Goal: Understand process/instructions: Learn about a topic

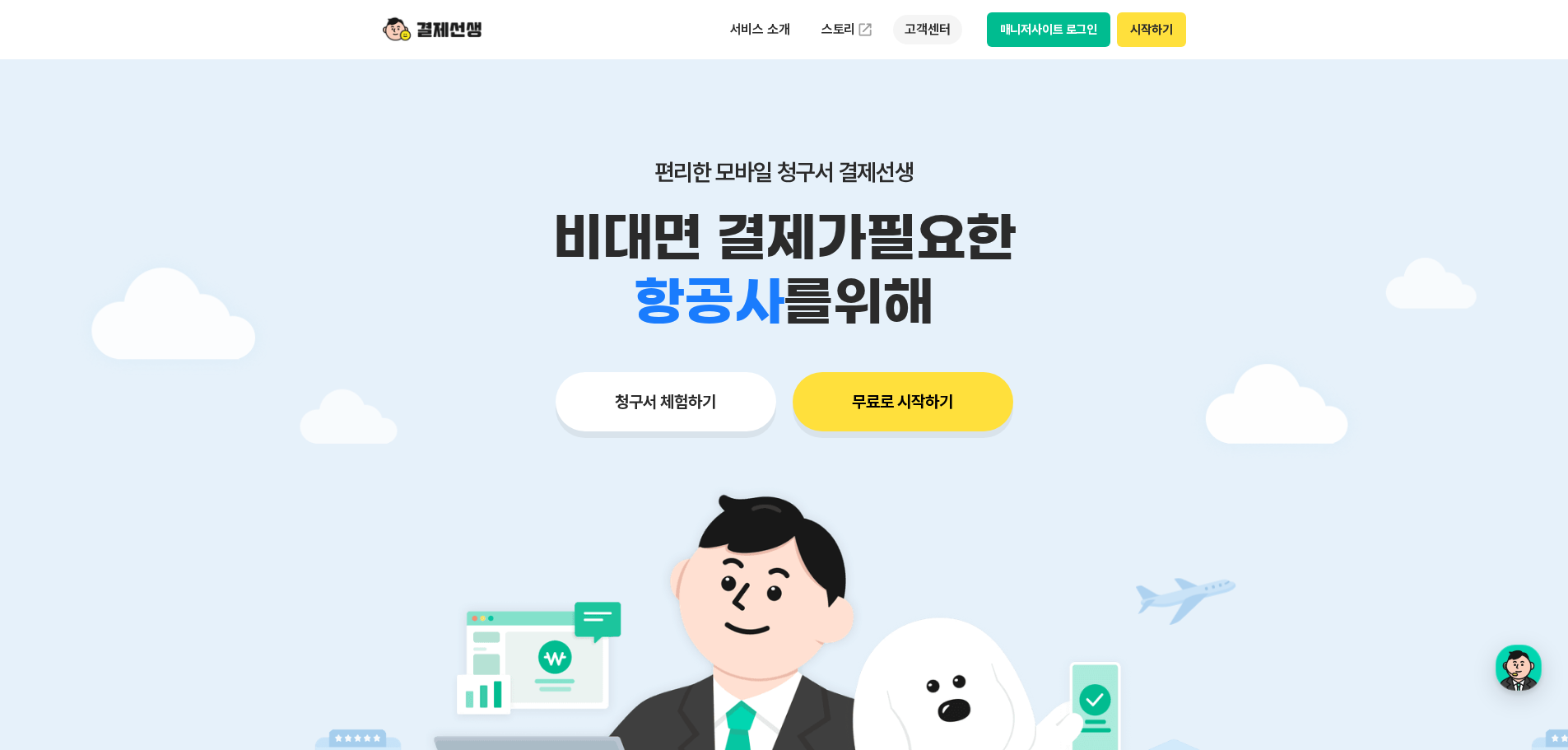
click at [928, 23] on p "고객센터" at bounding box center [926, 30] width 68 height 30
click at [941, 132] on link "이용 가이드" at bounding box center [961, 131] width 138 height 36
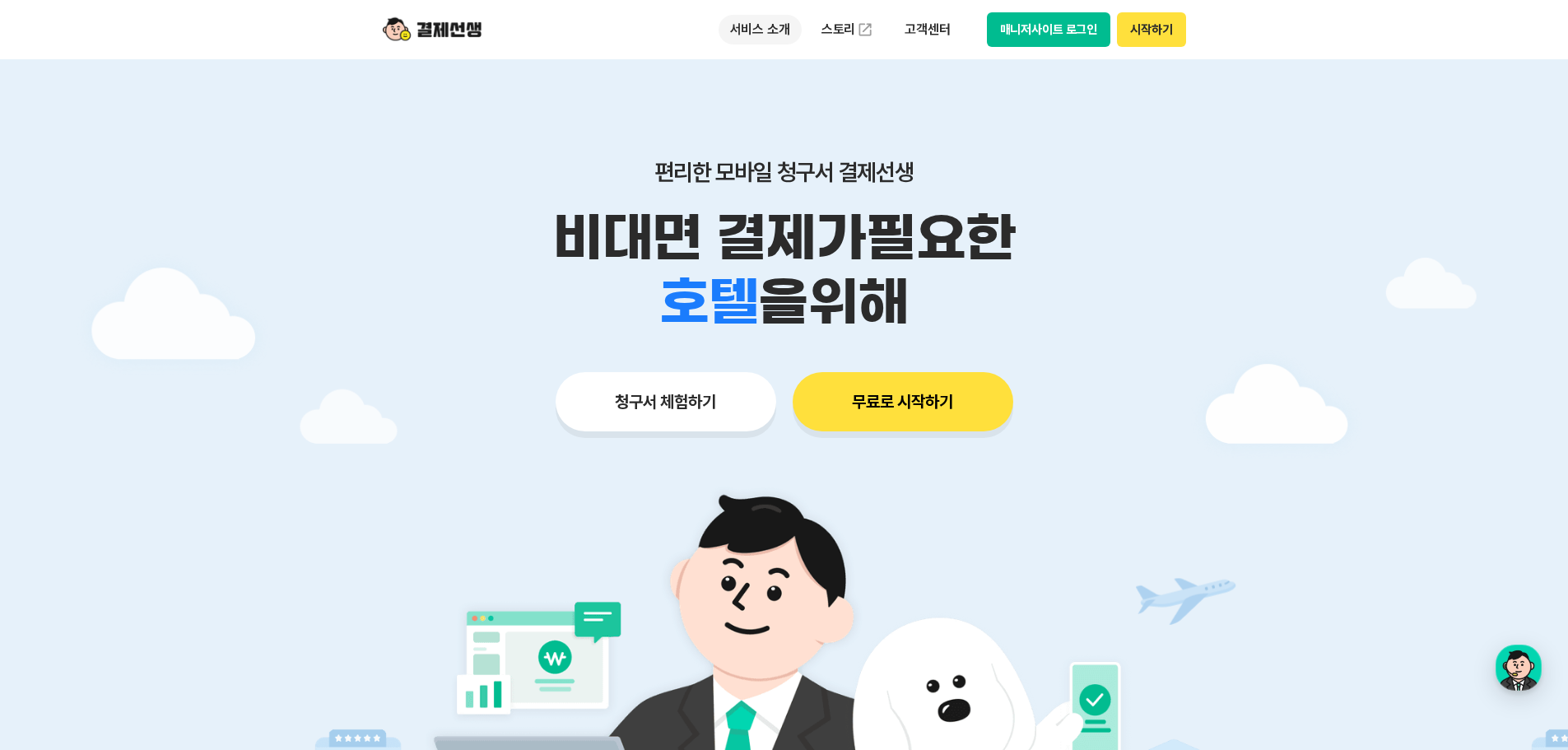
click at [753, 24] on p "서비스 소개" at bounding box center [759, 30] width 83 height 30
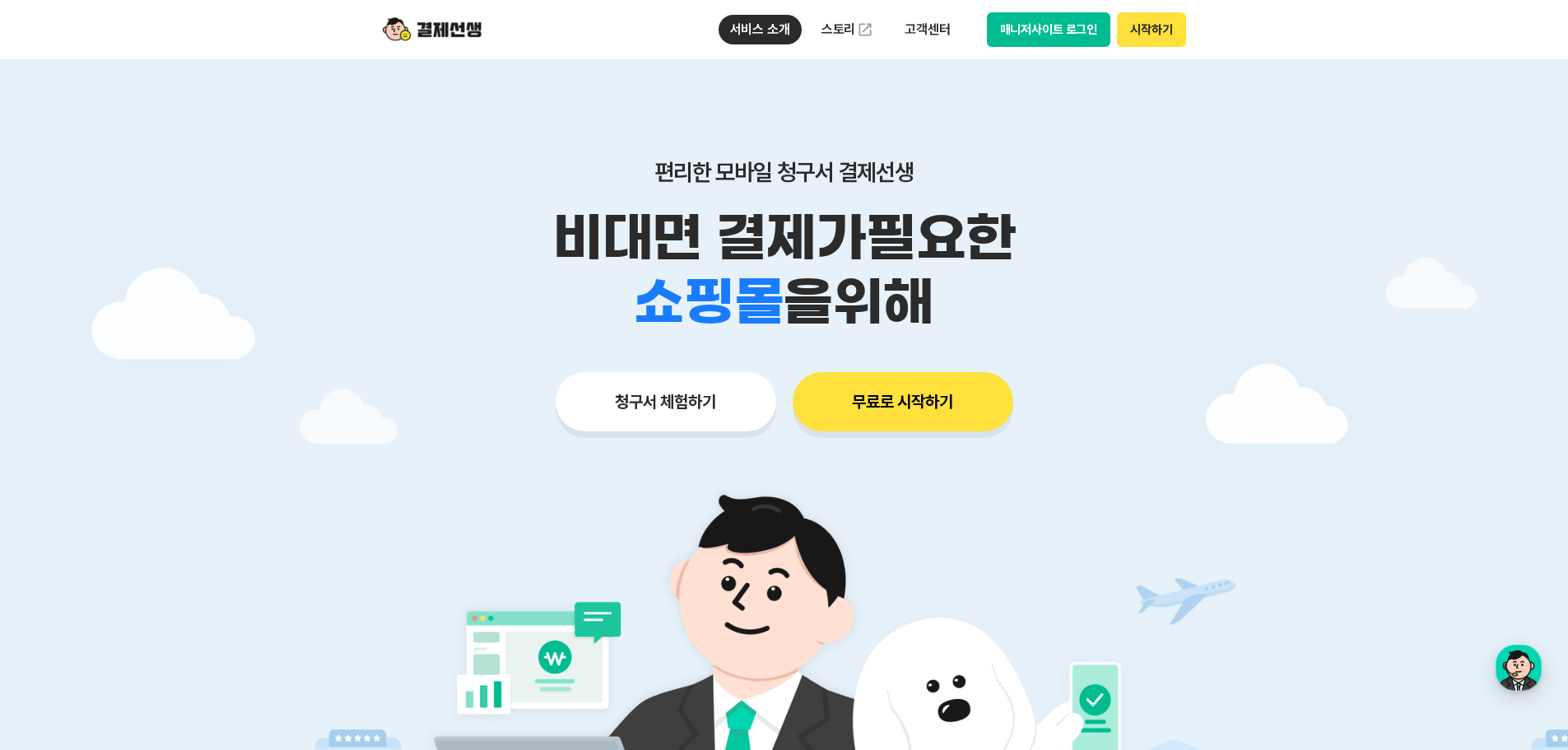
click at [446, 25] on img at bounding box center [432, 30] width 99 height 32
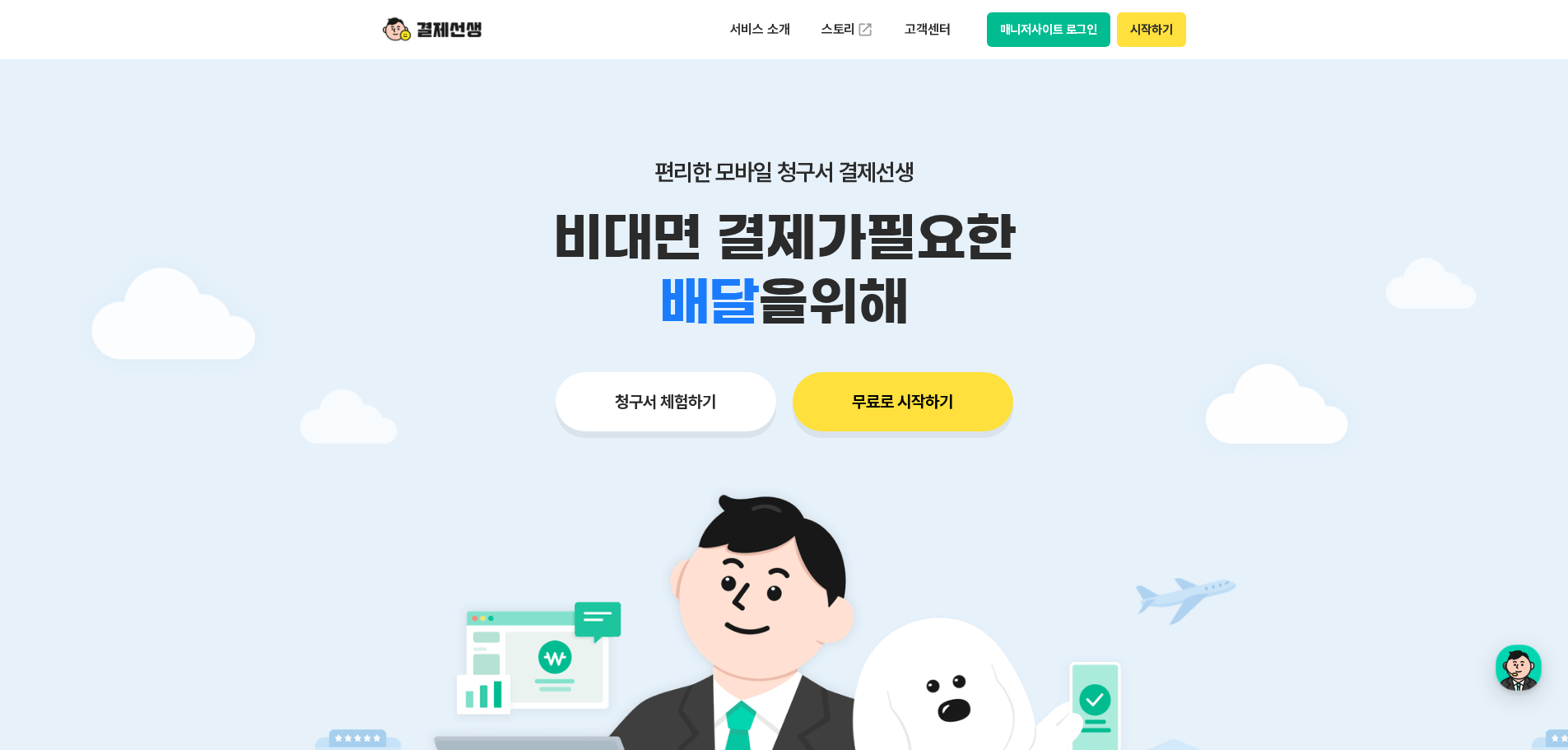
click at [645, 397] on button "청구서 체험하기" at bounding box center [665, 402] width 221 height 60
